Goal: Information Seeking & Learning: Learn about a topic

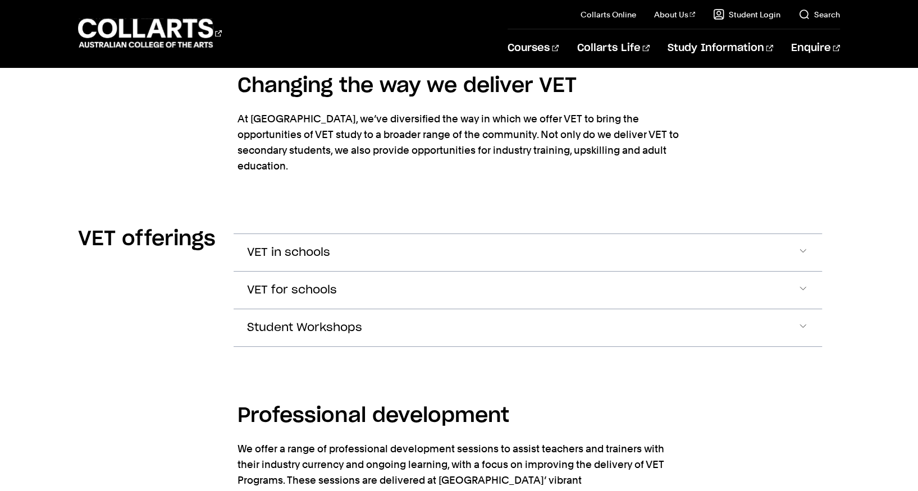
scroll to position [1384, 0]
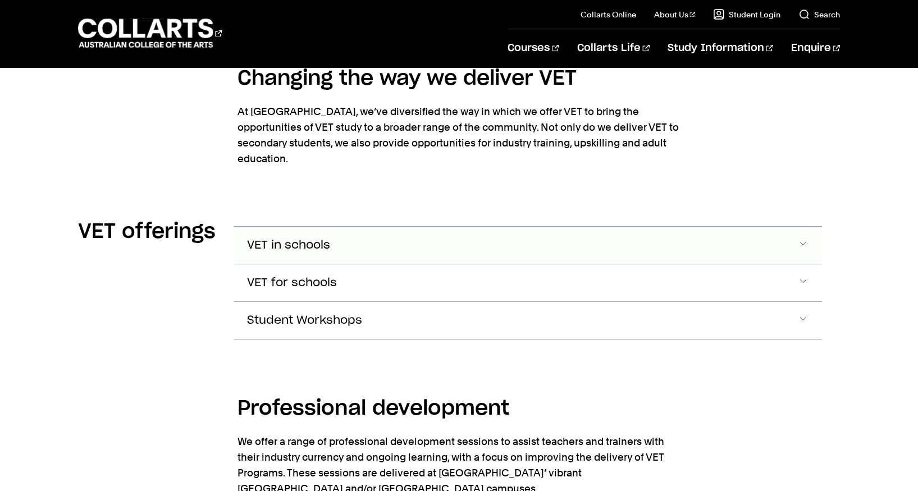
click at [806, 238] on span "Accordion Section" at bounding box center [802, 245] width 11 height 15
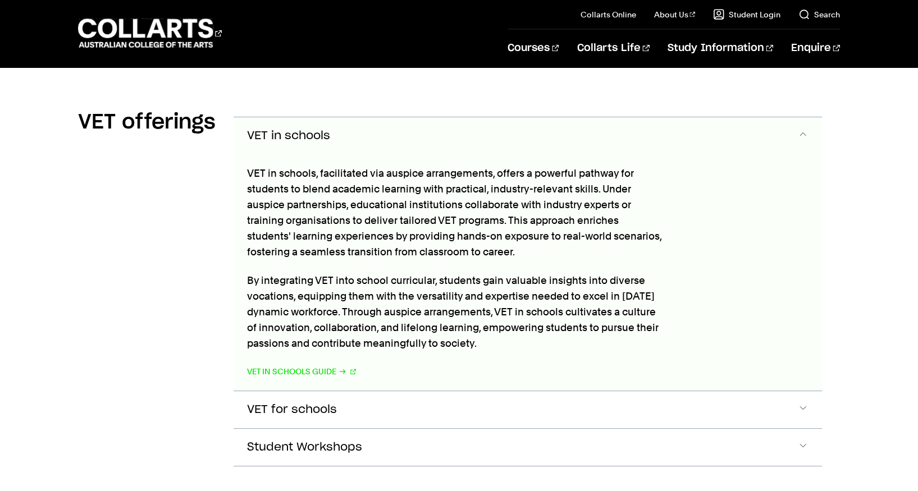
scroll to position [1494, 0]
click at [805, 402] on span "Accordion Section" at bounding box center [802, 409] width 11 height 15
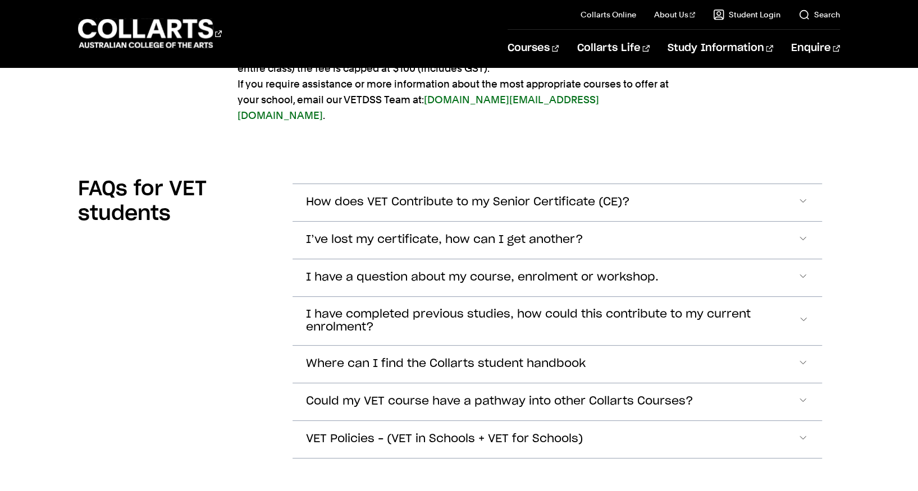
scroll to position [3170, 0]
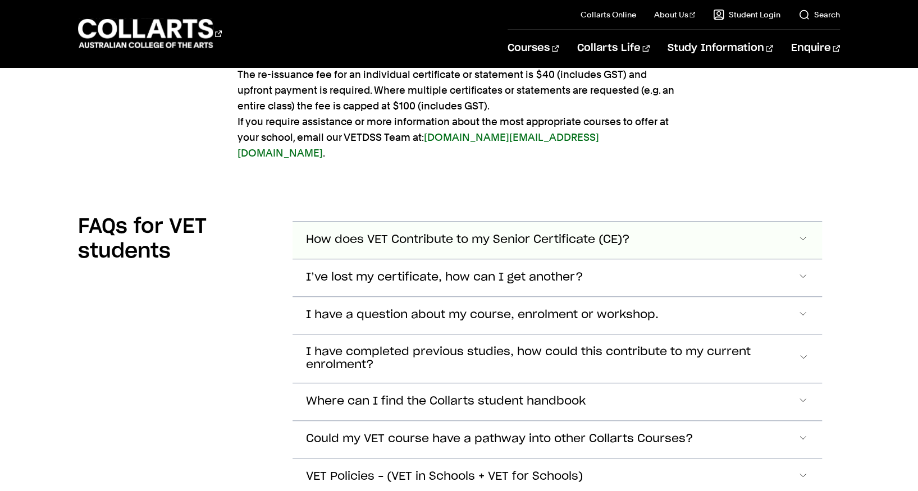
click at [799, 233] on span "Accordion Section" at bounding box center [802, 240] width 11 height 15
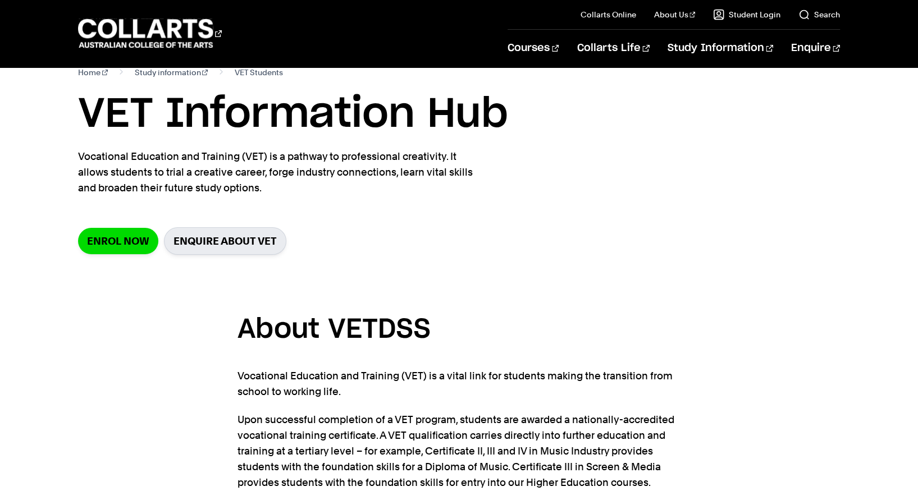
scroll to position [0, 0]
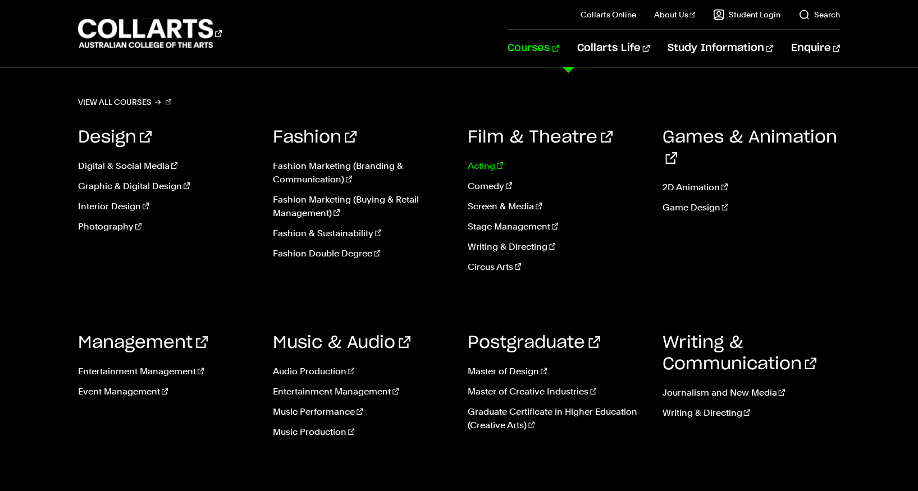
click at [482, 166] on link "Acting" at bounding box center [557, 165] width 178 height 13
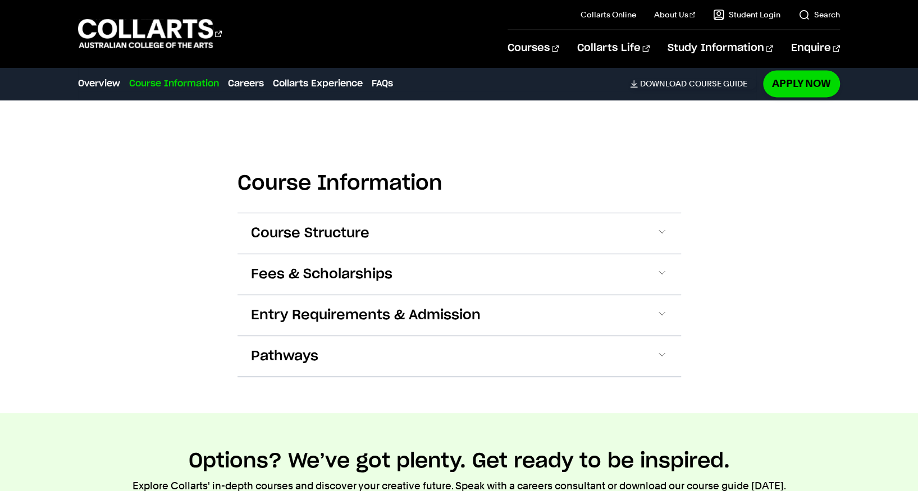
scroll to position [1108, 0]
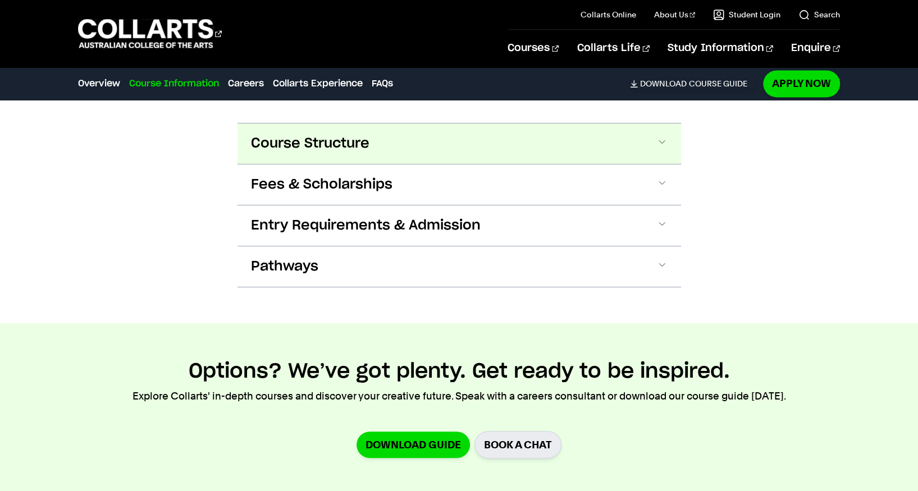
click at [657, 144] on span at bounding box center [661, 143] width 11 height 15
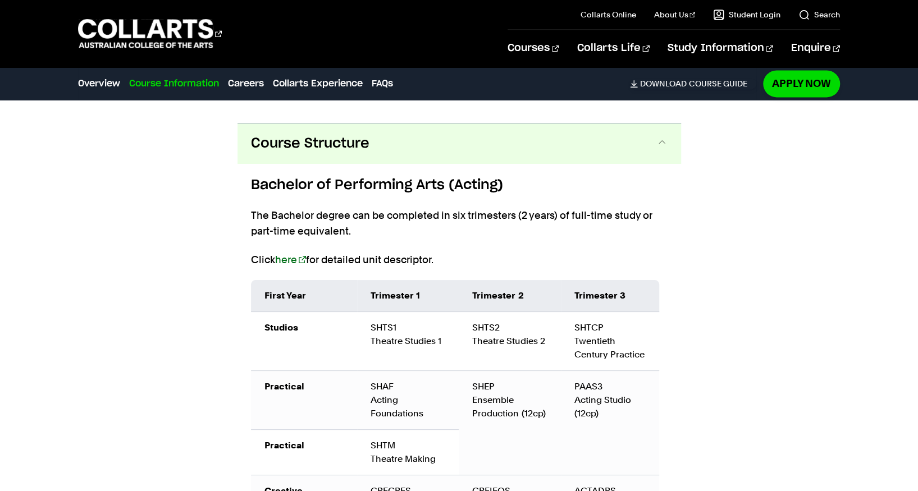
scroll to position [1129, 0]
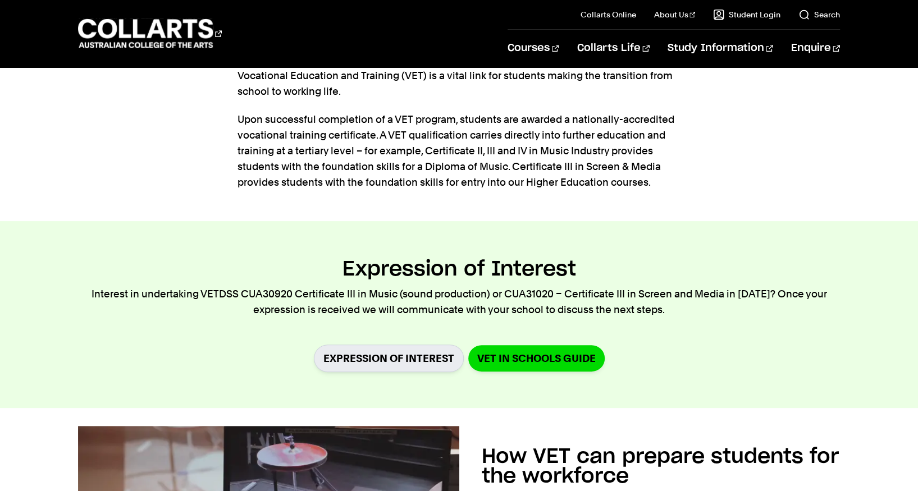
scroll to position [359, 0]
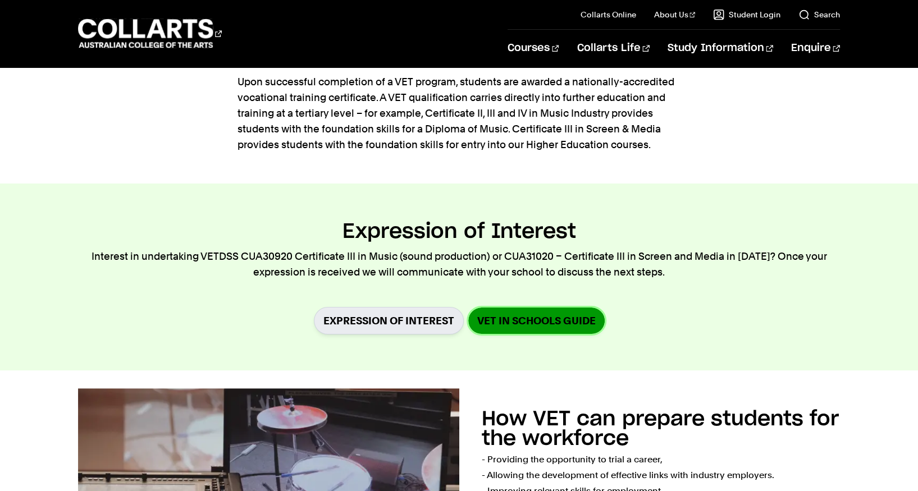
click at [552, 318] on link "VET in Schools Guide" at bounding box center [536, 321] width 136 height 26
